Goal: Transaction & Acquisition: Purchase product/service

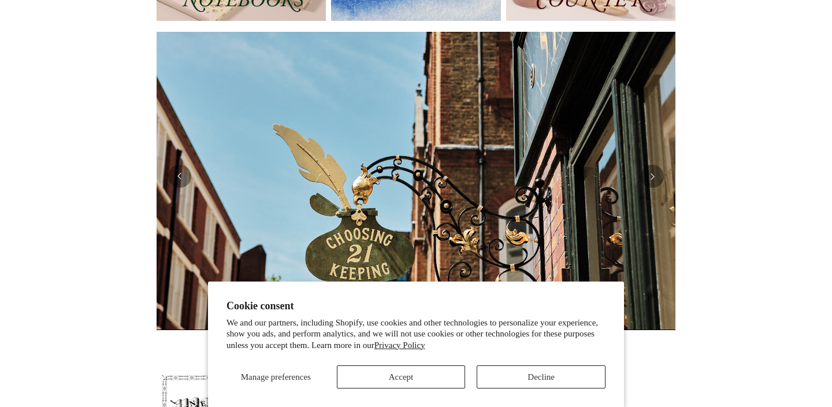
scroll to position [0, 519]
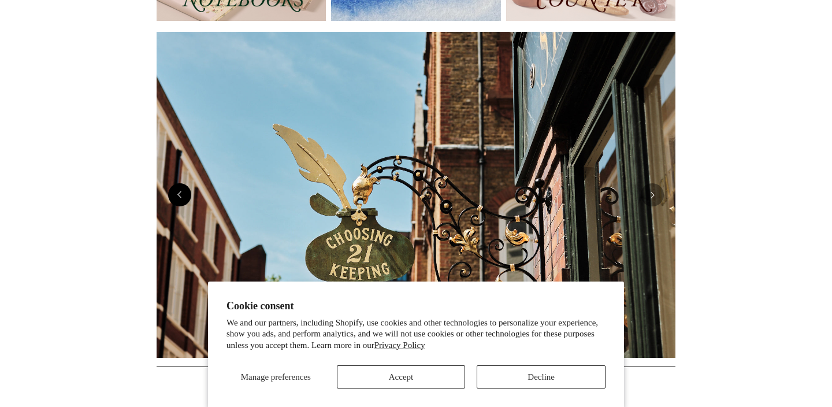
click at [177, 190] on button "Previous" at bounding box center [179, 194] width 23 height 23
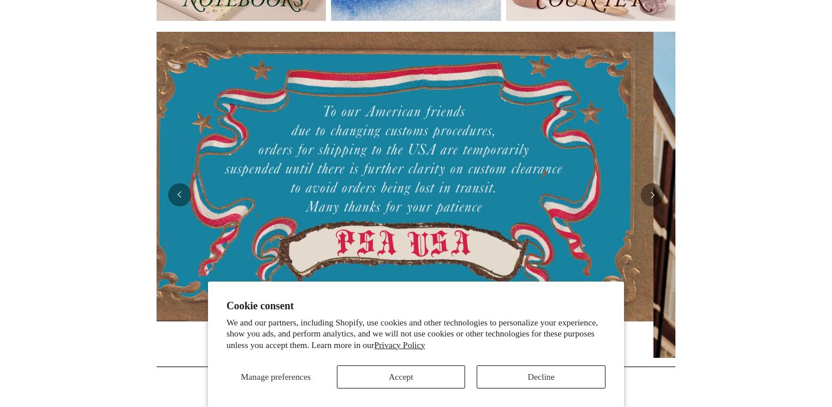
scroll to position [0, 0]
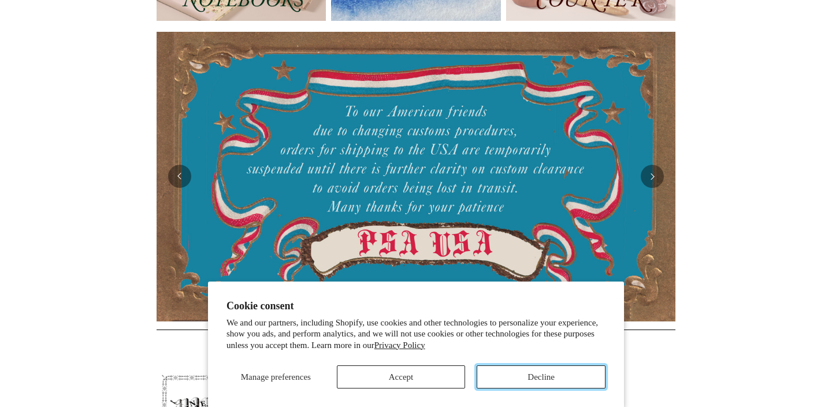
click at [530, 381] on button "Decline" at bounding box center [541, 376] width 129 height 23
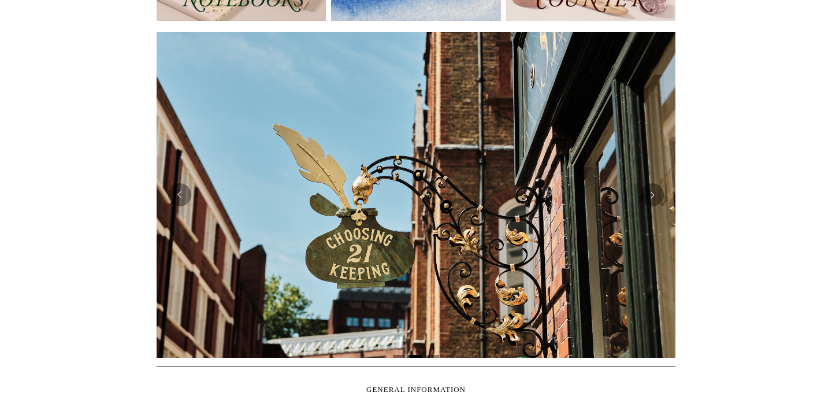
scroll to position [0, 519]
click at [180, 195] on button "Previous" at bounding box center [179, 194] width 23 height 23
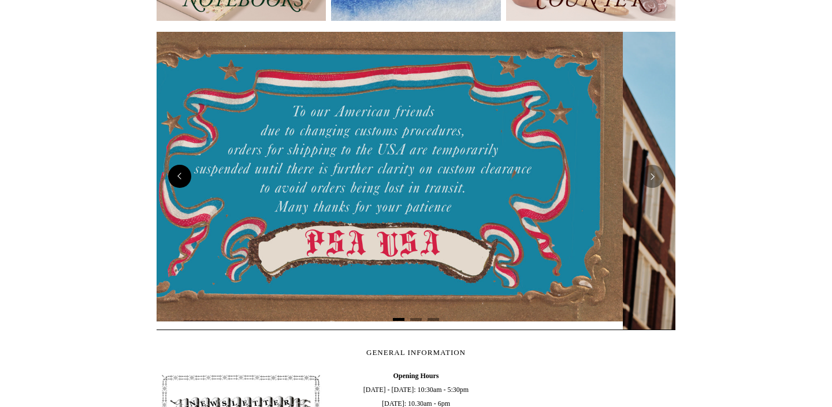
scroll to position [0, 0]
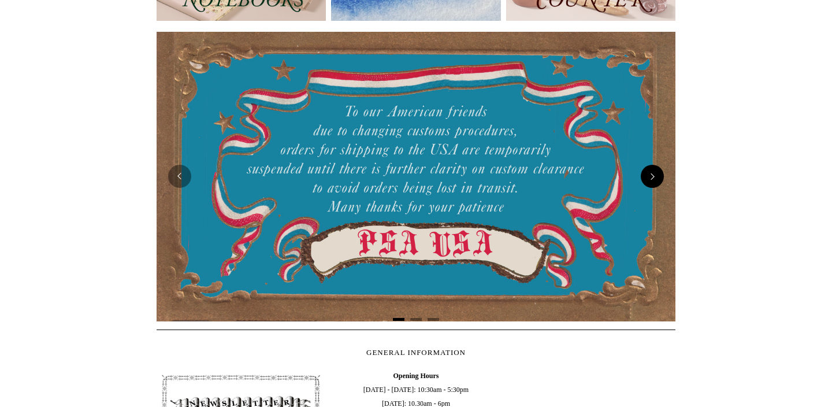
click at [657, 169] on button "Next" at bounding box center [652, 176] width 23 height 23
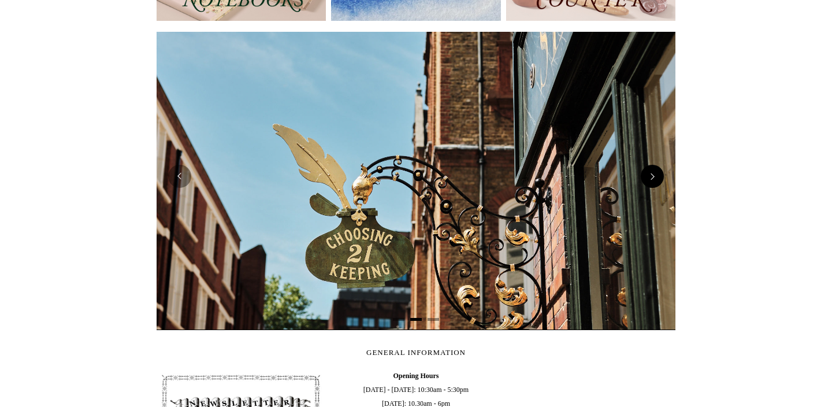
scroll to position [0, 519]
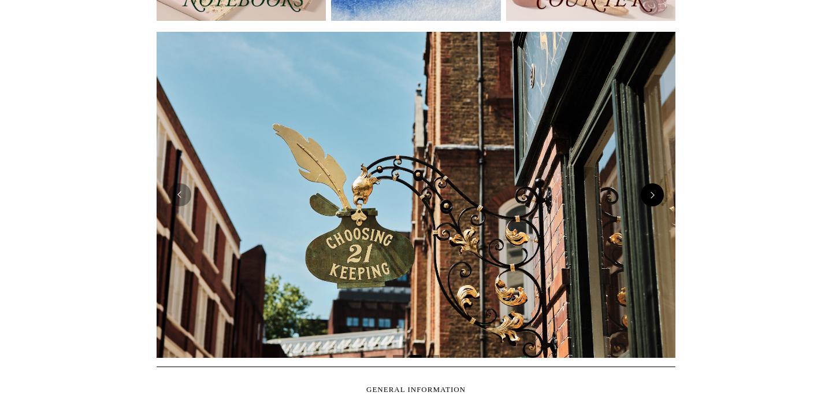
click at [657, 169] on img at bounding box center [416, 195] width 519 height 326
click at [651, 197] on button "Next" at bounding box center [652, 194] width 23 height 23
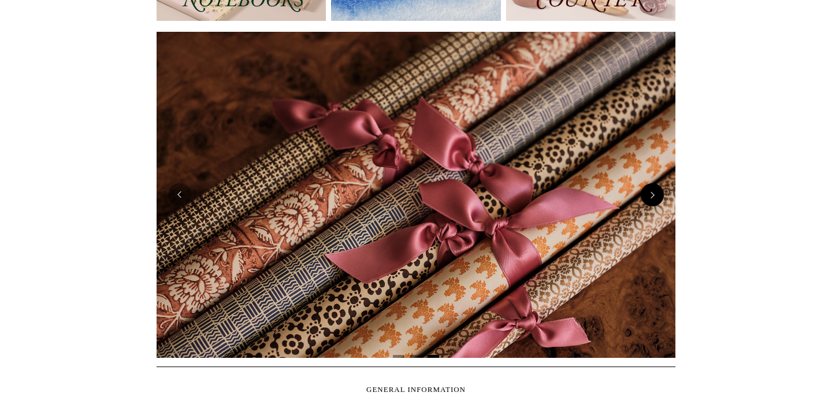
click at [651, 197] on button "Next" at bounding box center [652, 194] width 23 height 23
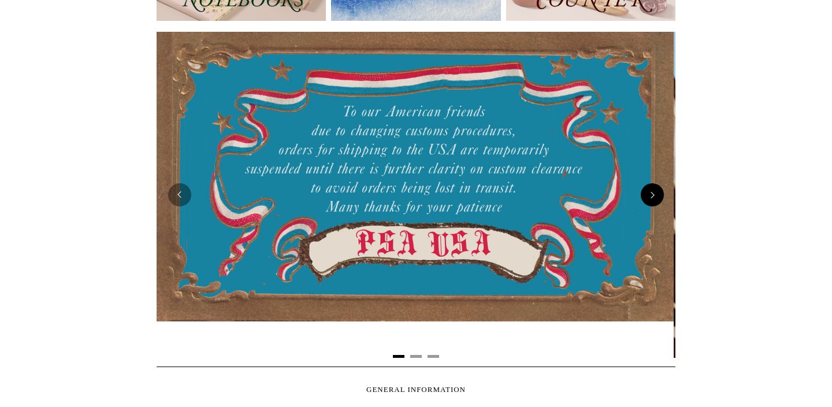
scroll to position [0, 0]
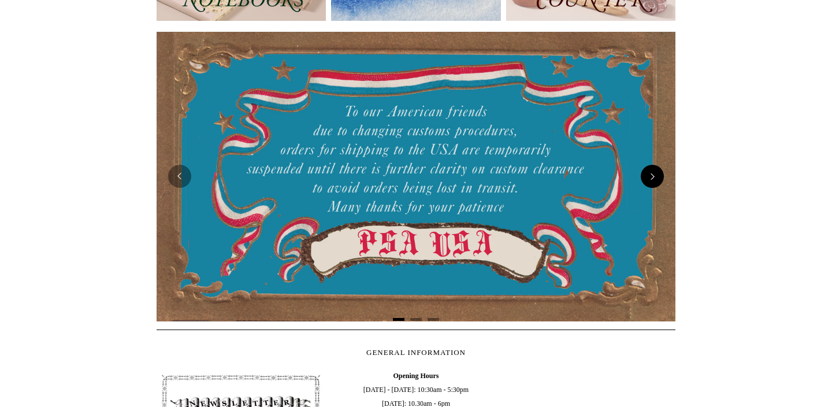
click at [651, 197] on img at bounding box center [416, 176] width 519 height 289
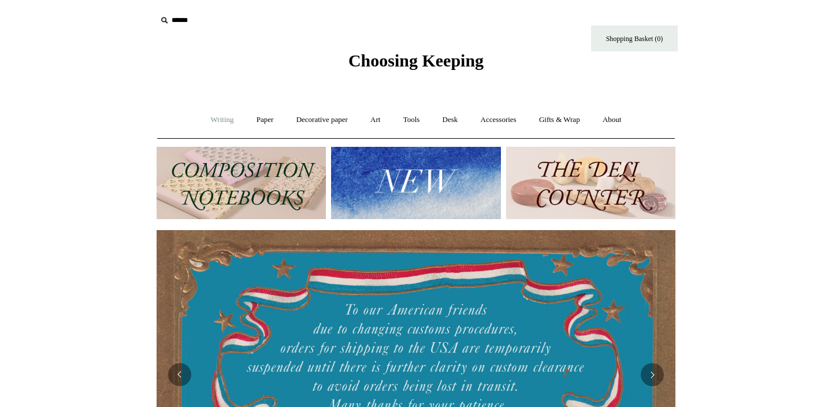
click at [212, 123] on link "Writing +" at bounding box center [223, 120] width 44 height 31
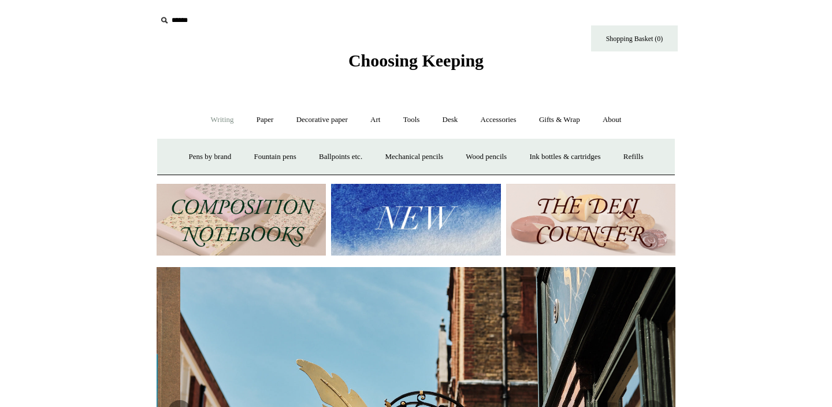
scroll to position [0, 519]
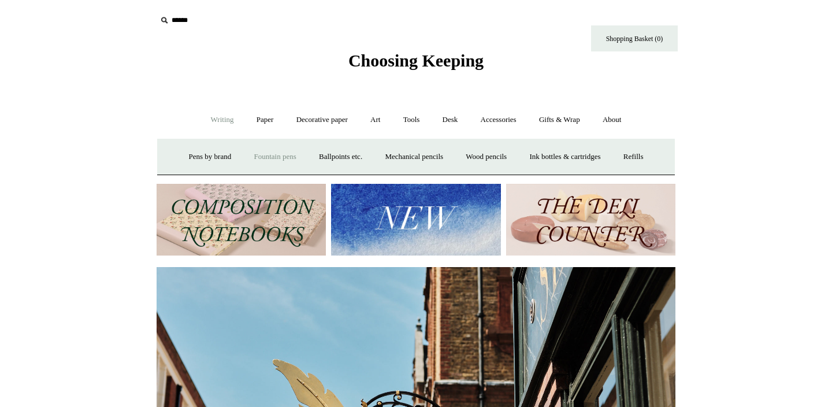
click at [264, 157] on link "Fountain pens +" at bounding box center [274, 157] width 63 height 31
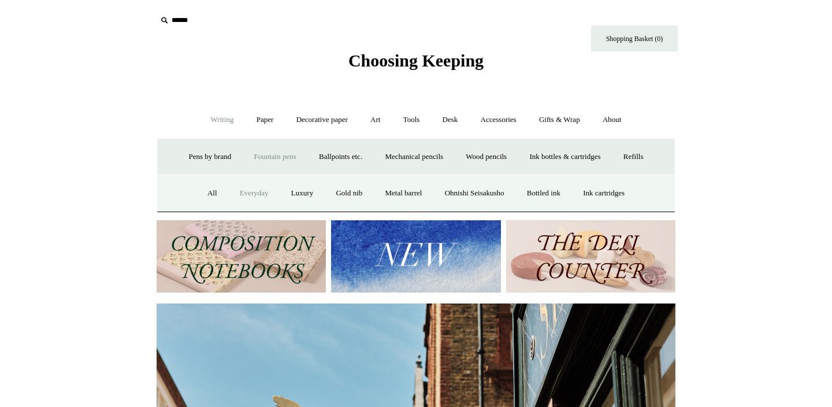
click at [247, 191] on link "Everyday" at bounding box center [254, 193] width 50 height 31
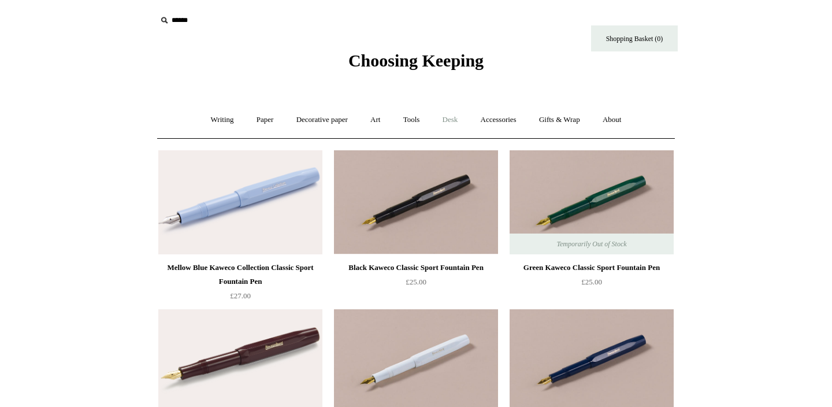
click at [453, 120] on link "Desk +" at bounding box center [450, 120] width 36 height 31
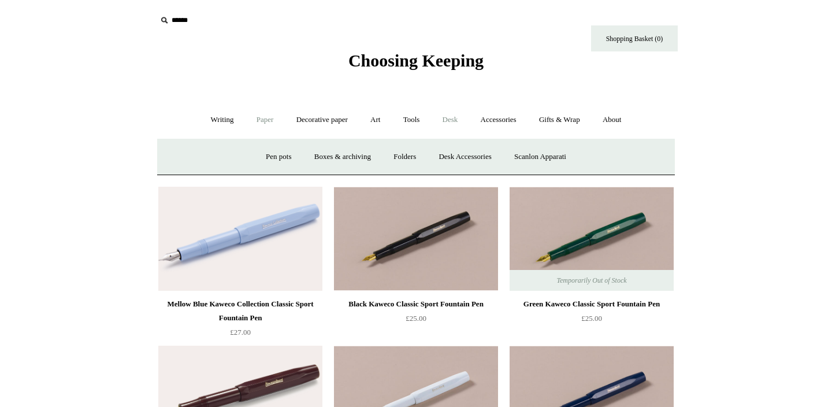
click at [268, 120] on link "Paper +" at bounding box center [265, 120] width 38 height 31
click at [258, 158] on link "Notebooks +" at bounding box center [254, 157] width 53 height 31
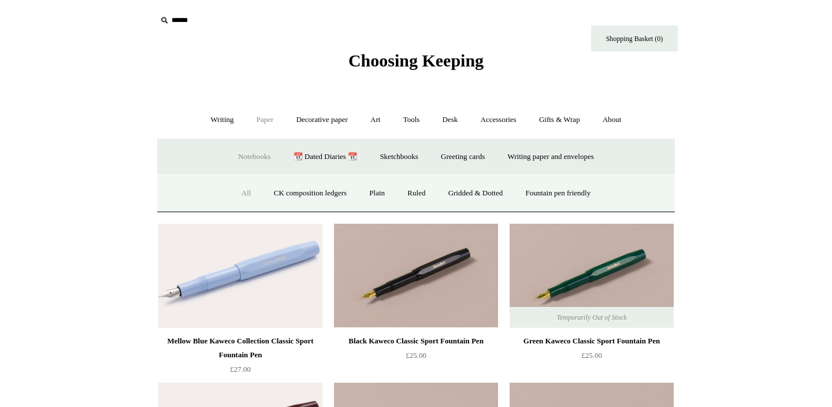
click at [239, 193] on link "All" at bounding box center [246, 193] width 31 height 31
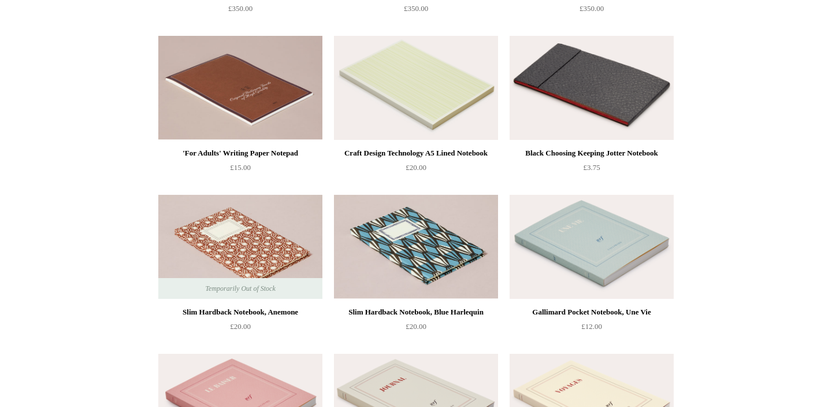
scroll to position [3543, 0]
